Goal: Task Accomplishment & Management: Complete application form

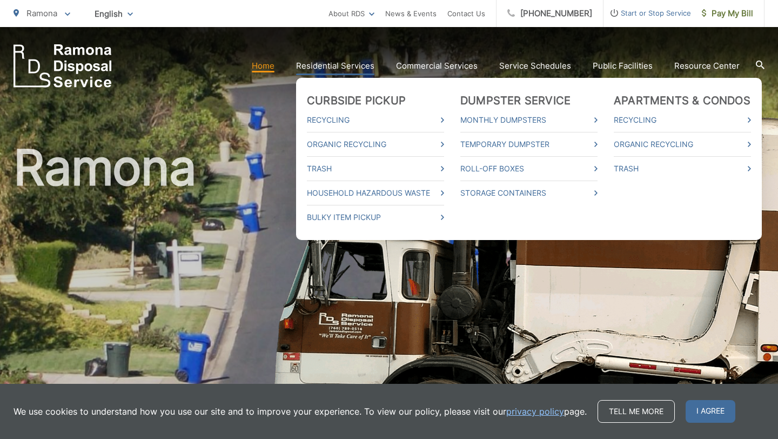
click at [371, 64] on link "Residential Services" at bounding box center [335, 65] width 78 height 13
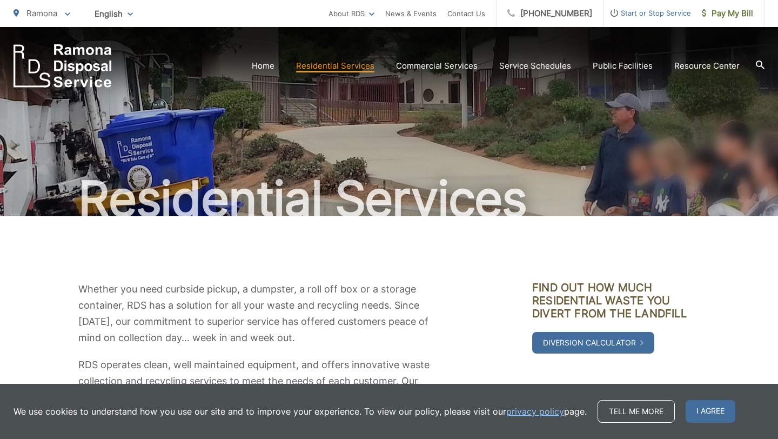
click at [654, 14] on span "Start or Stop Service" at bounding box center [646, 12] width 87 height 13
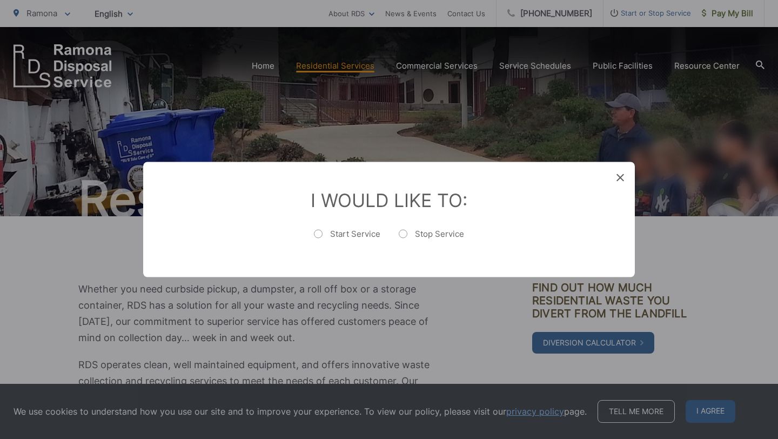
click at [321, 234] on label "Start Service" at bounding box center [347, 239] width 66 height 22
radio input "true"
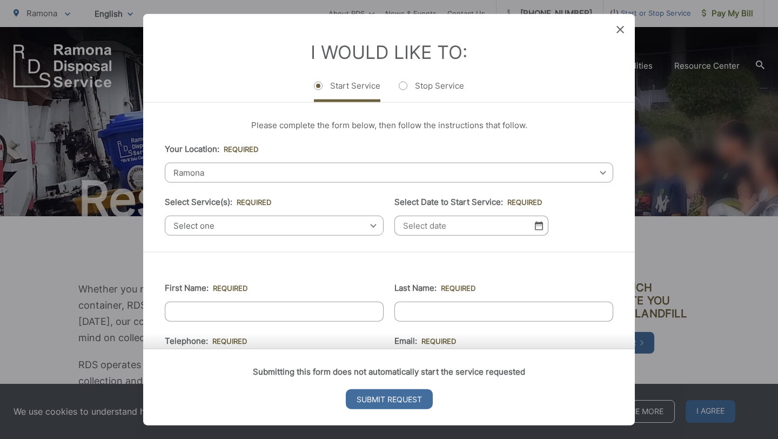
click at [335, 224] on span "Select one" at bounding box center [274, 225] width 219 height 20
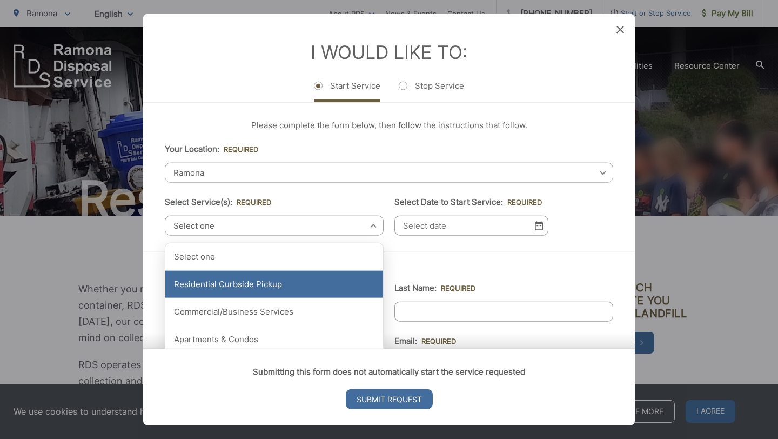
click at [269, 286] on div "Residential Curbside Pickup" at bounding box center [274, 284] width 218 height 27
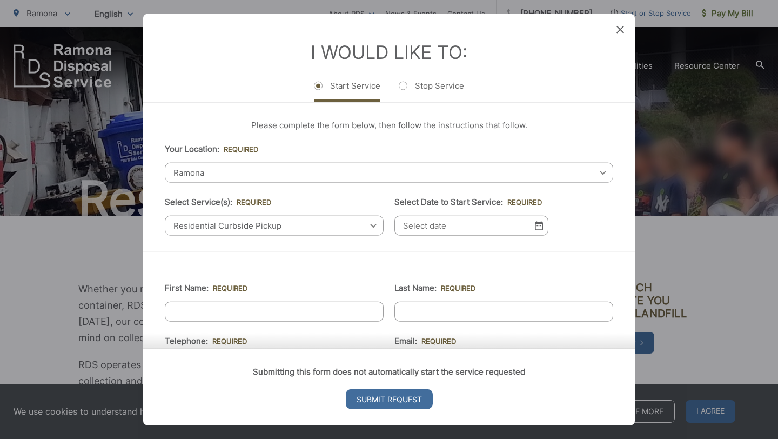
click at [434, 232] on input "Select Date to Start Service: *" at bounding box center [471, 225] width 154 height 20
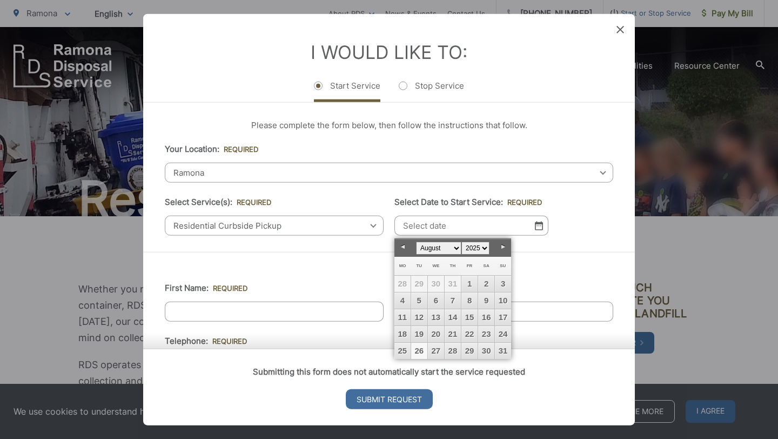
click at [420, 352] on link "26" at bounding box center [419, 350] width 16 height 16
type input "[DATE]"
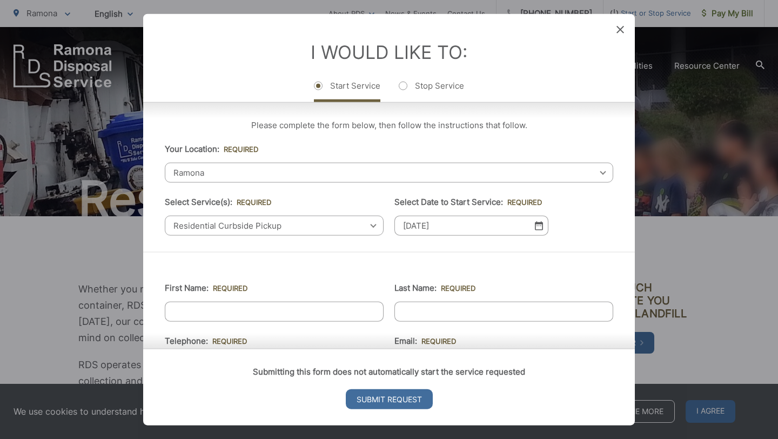
scroll to position [75, 0]
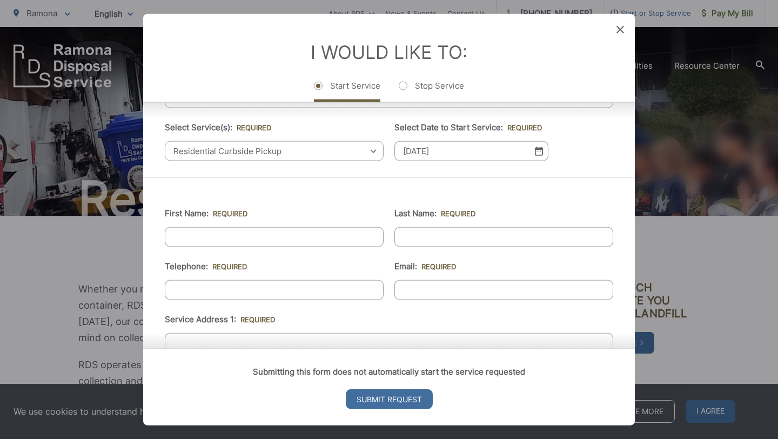
click at [328, 240] on input "First Name: *" at bounding box center [274, 237] width 219 height 20
type input "[PERSON_NAME]"
type input "[PHONE_NUMBER]"
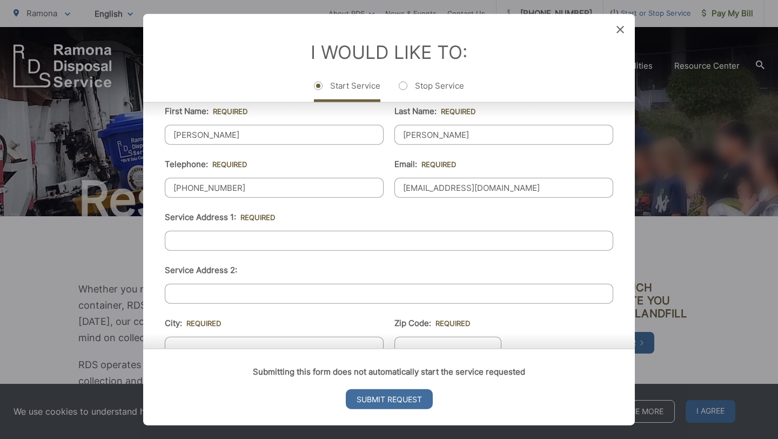
scroll to position [177, 0]
type input "[EMAIL_ADDRESS][DOMAIN_NAME]"
click at [322, 241] on input "Service Address 1: *" at bounding box center [389, 240] width 448 height 20
type input "[STREET_ADDRESS]"
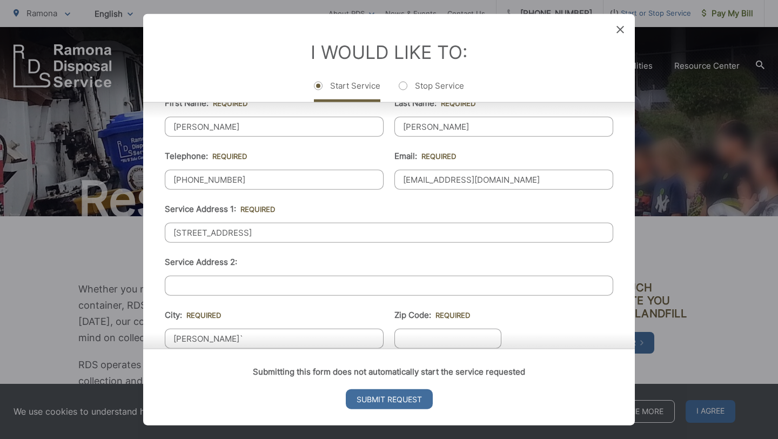
type input "[PERSON_NAME]`"
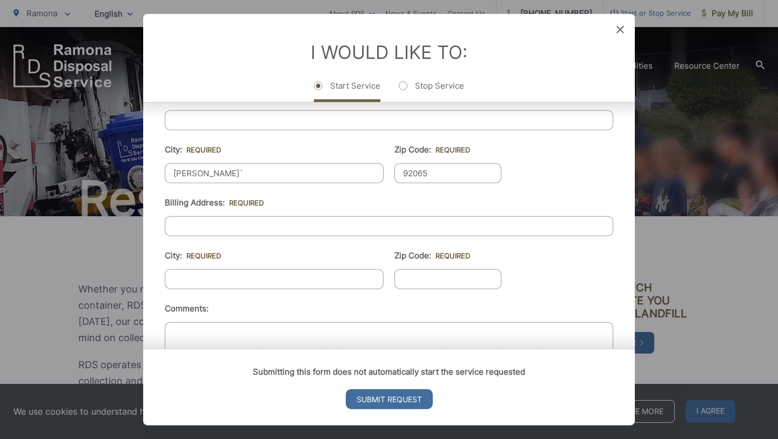
scroll to position [351, 0]
type input "92065"
click at [394, 223] on input "Billing Address: *" at bounding box center [389, 225] width 448 height 20
type input "1"
type input "[STREET_ADDRESS]"
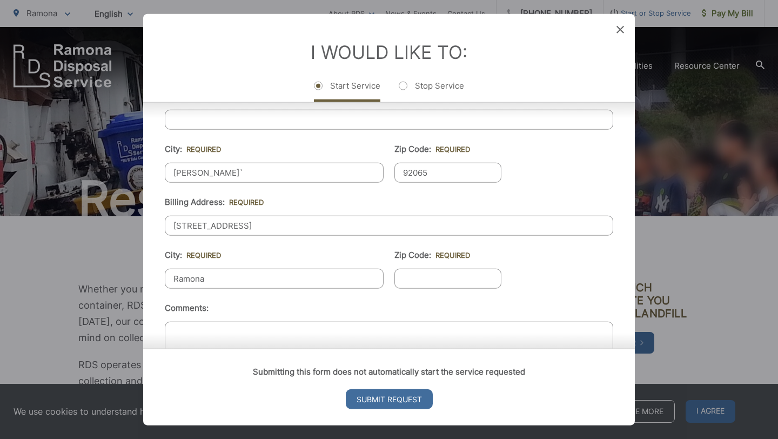
type input "Ramona"
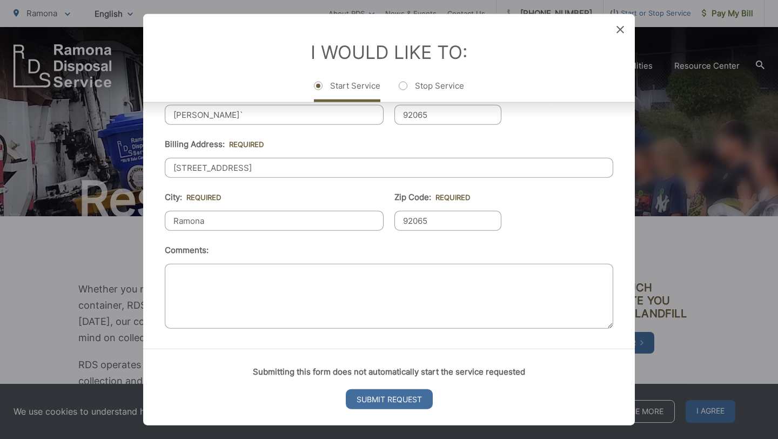
type input "92065"
click at [365, 269] on textarea "Comments:" at bounding box center [389, 296] width 448 height 65
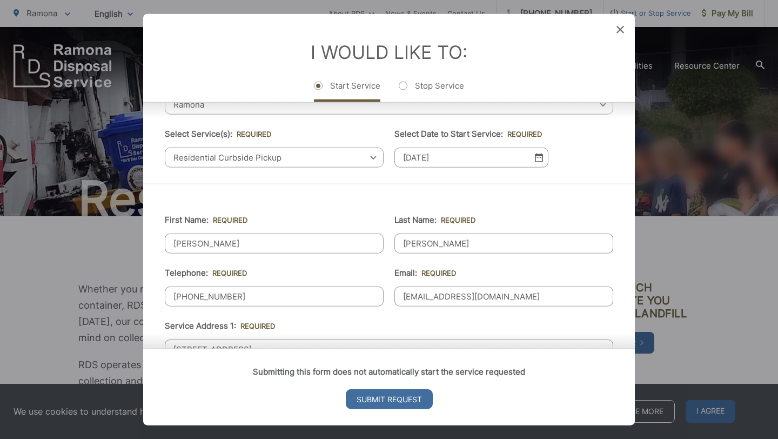
scroll to position [51, 0]
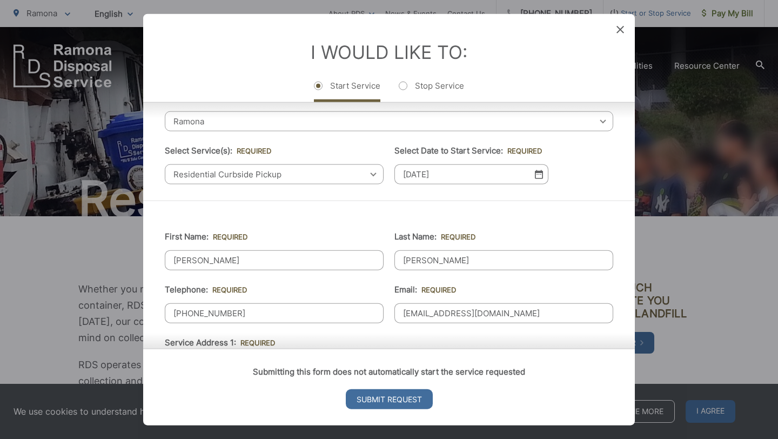
type textarea "We just bought the house and need trash services. I put the greenery bins on th…"
click at [487, 176] on input "[DATE]" at bounding box center [471, 174] width 154 height 20
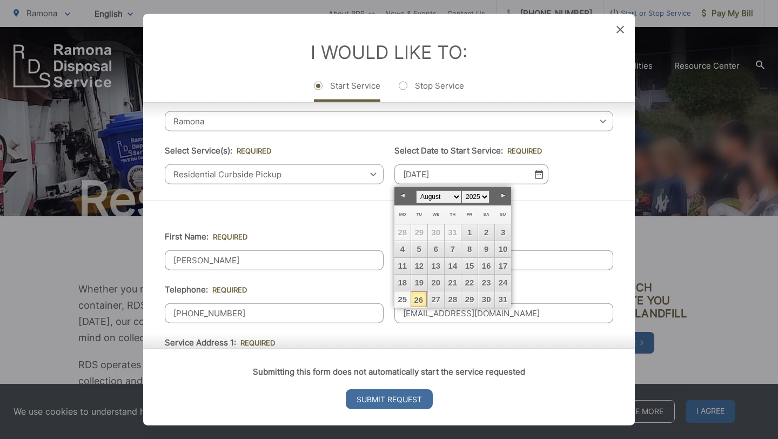
click at [403, 297] on link "25" at bounding box center [402, 299] width 16 height 16
type input "[DATE]"
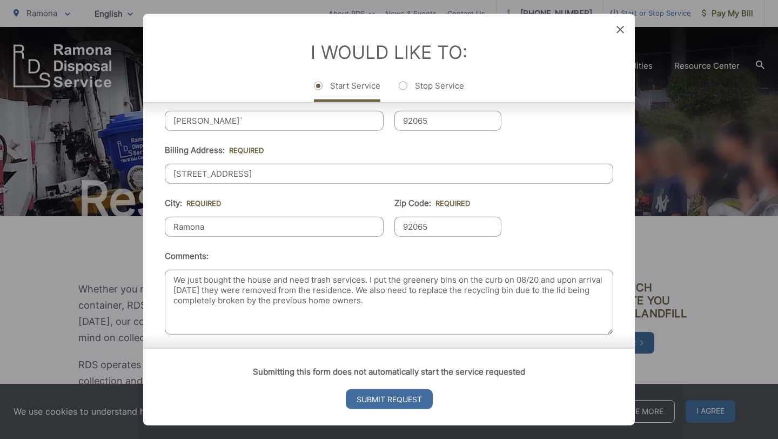
scroll to position [408, 0]
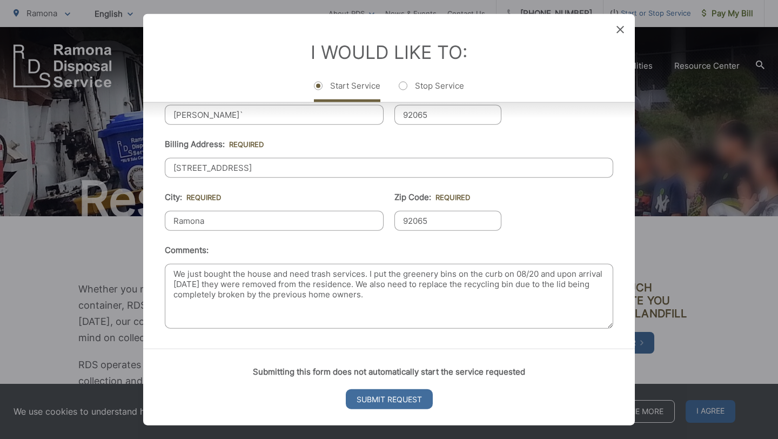
click at [414, 297] on textarea "We just bought the house and need trash services. I put the greenery bins on th…" at bounding box center [389, 296] width 448 height 65
click at [481, 286] on textarea "We just bought the house and need trash services. I put the greenery bins on th…" at bounding box center [389, 296] width 448 height 65
click at [444, 295] on textarea "We just bought the house and need trash services. I put the greenery bins on th…" at bounding box center [389, 296] width 448 height 65
type textarea "We just bought the house and need trash services. I put the greenery bins on th…"
click at [402, 395] on input "Submit Request" at bounding box center [389, 398] width 87 height 20
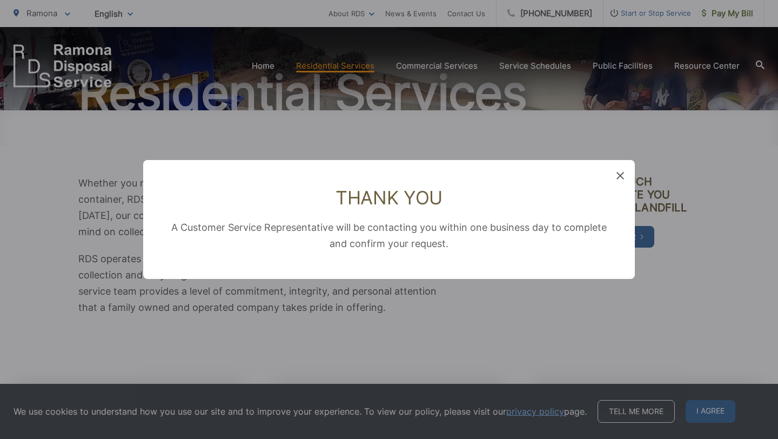
scroll to position [0, 0]
click at [622, 176] on icon at bounding box center [620, 176] width 8 height 8
